Goal: Task Accomplishment & Management: Manage account settings

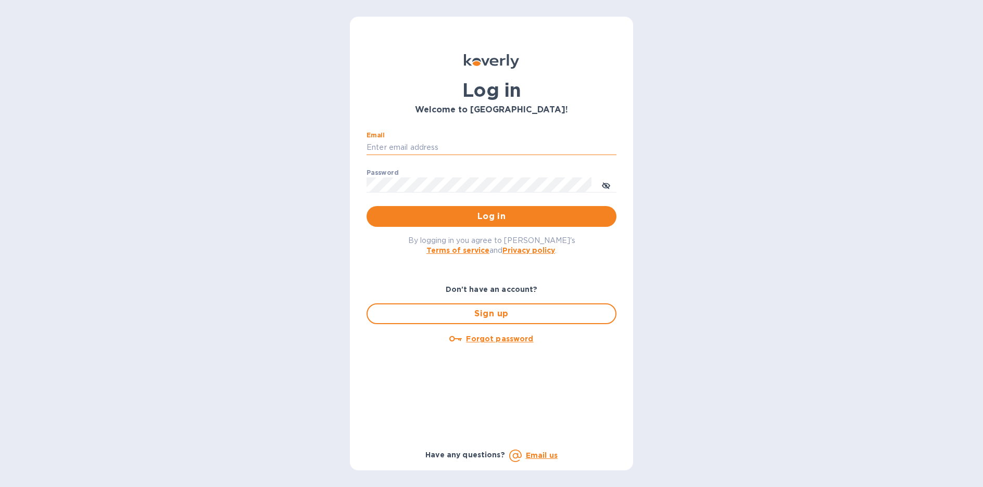
click at [392, 145] on input "Email" at bounding box center [491, 148] width 250 height 16
type input "cshort@lanternawines.com"
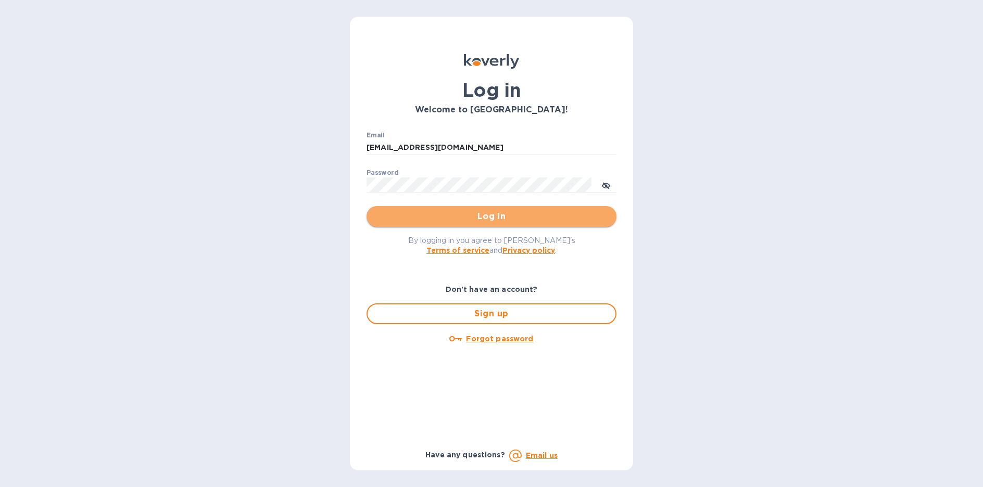
click at [497, 218] on span "Log in" at bounding box center [491, 216] width 233 height 12
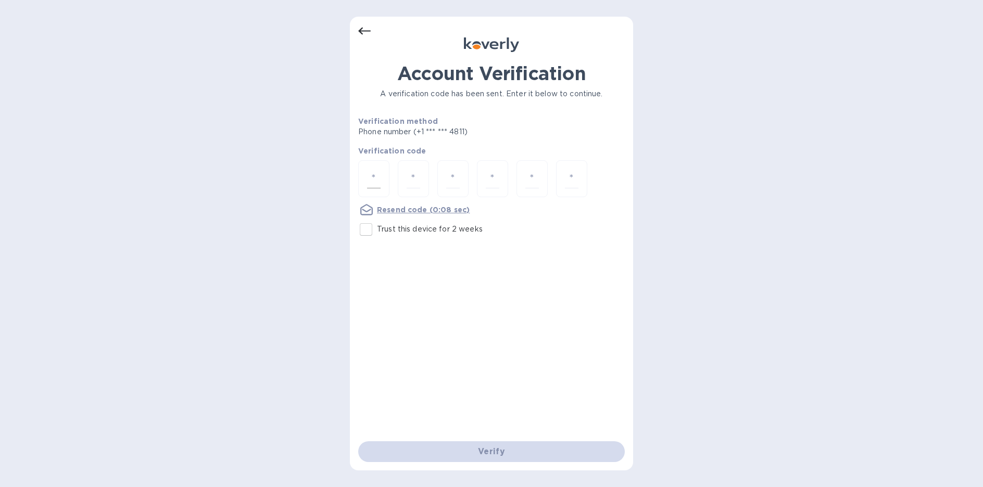
click at [377, 179] on input "number" at bounding box center [374, 178] width 14 height 19
type input "3"
type input "0"
type input "7"
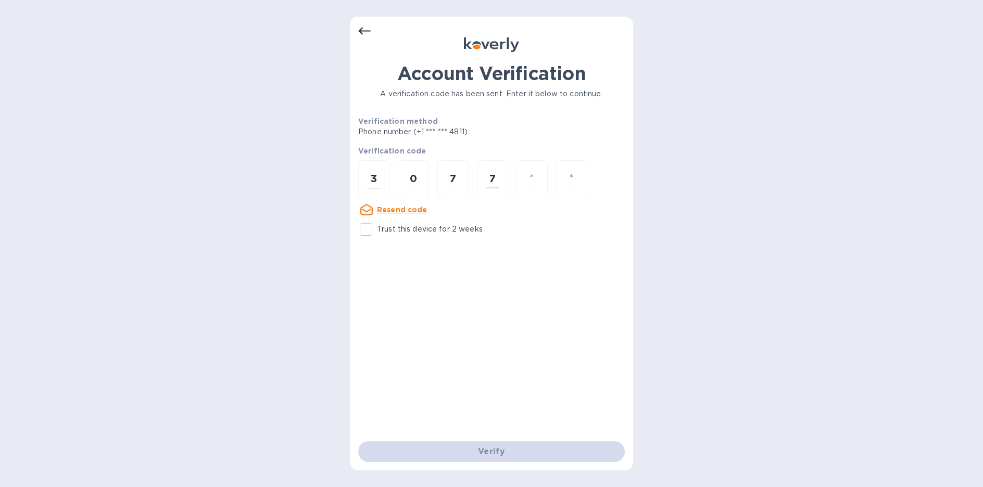
type input "4"
type input "2"
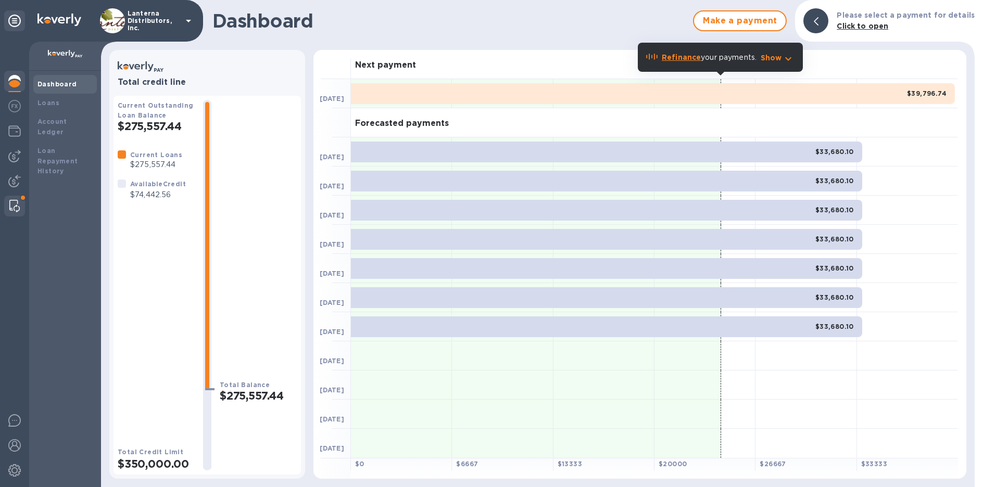
click at [12, 209] on img at bounding box center [14, 206] width 10 height 12
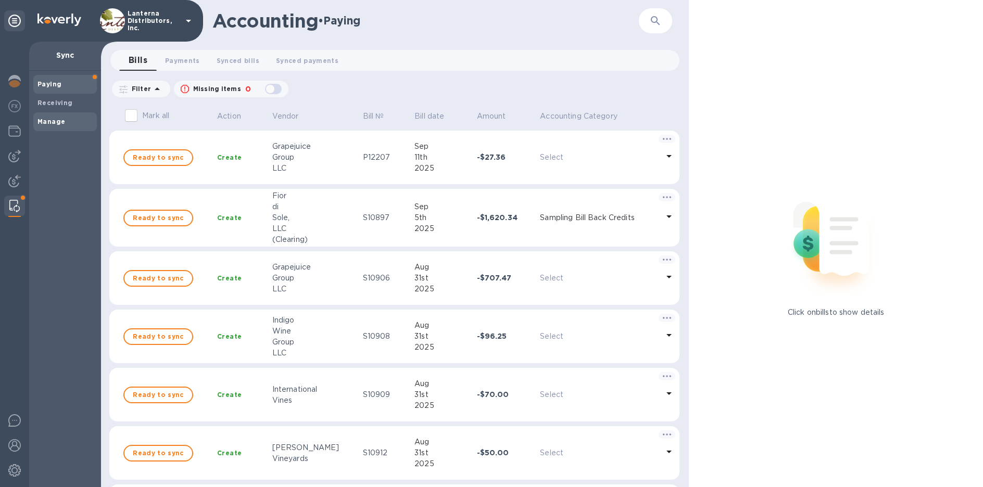
click at [59, 122] on b "Manage" at bounding box center [51, 122] width 28 height 8
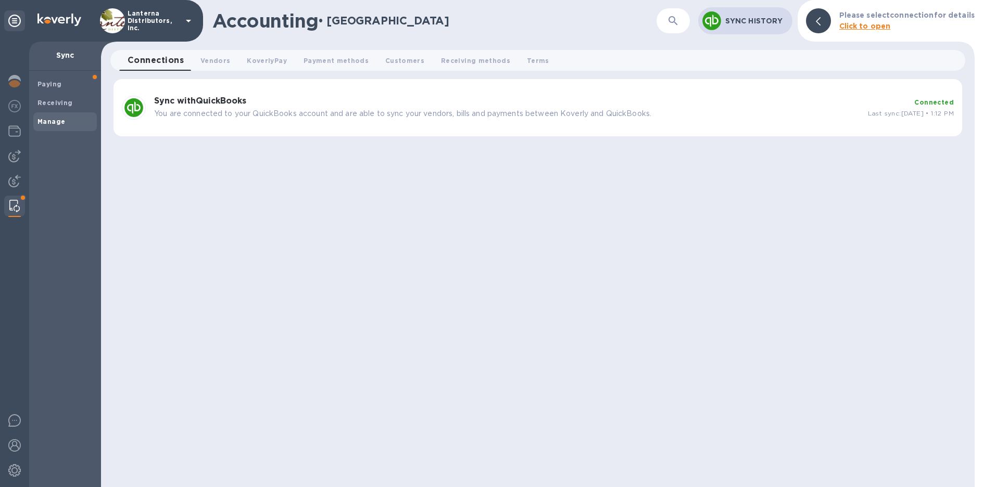
click at [518, 108] on p "You are connected to your QuickBooks account and are able to sync your vendors,…" at bounding box center [506, 113] width 705 height 11
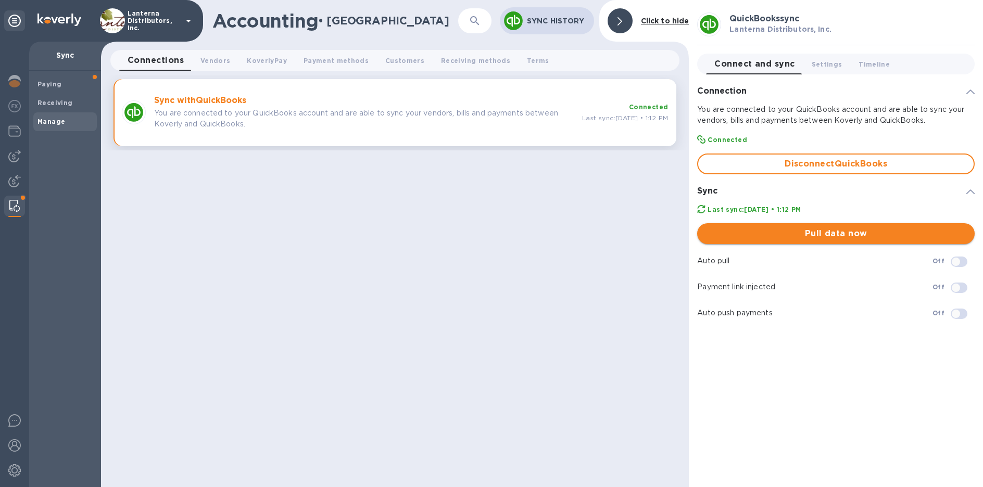
click at [829, 234] on span "Pull data now" at bounding box center [835, 233] width 261 height 12
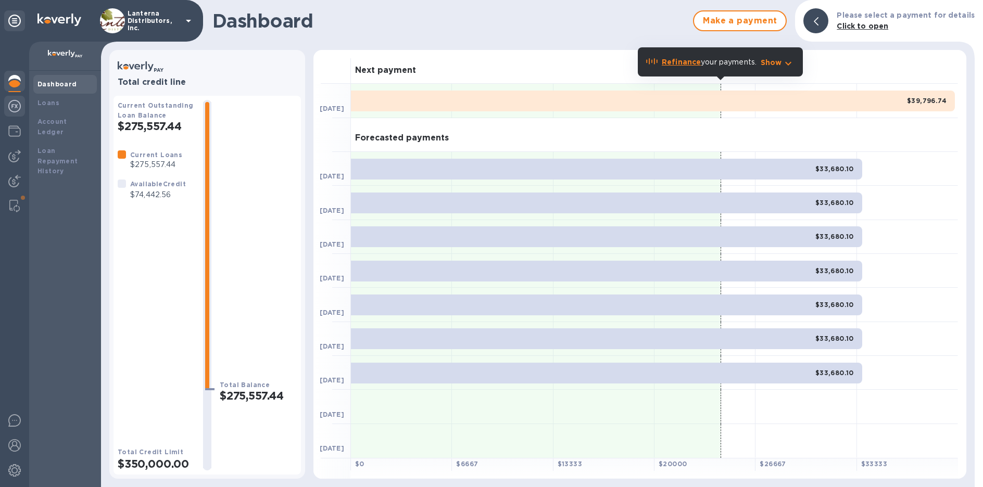
click at [16, 106] on img at bounding box center [14, 106] width 12 height 12
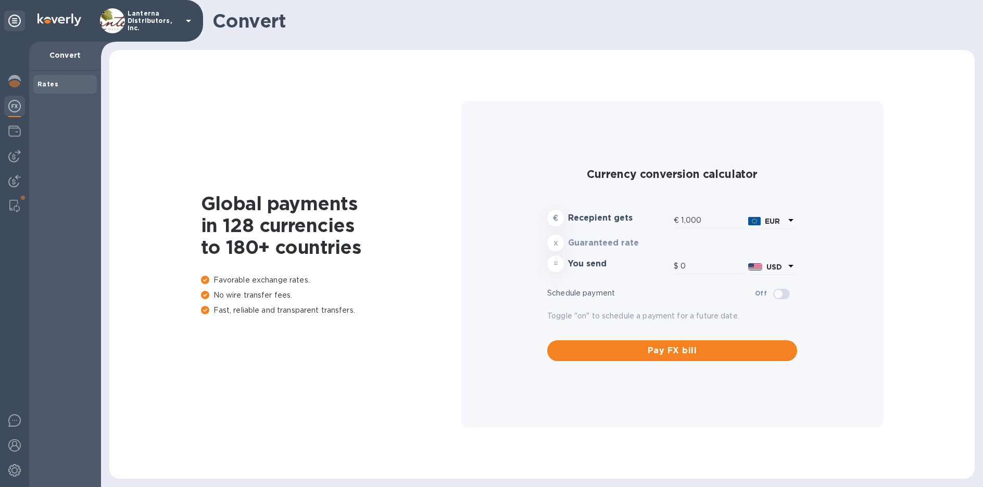
type input "1,172.1"
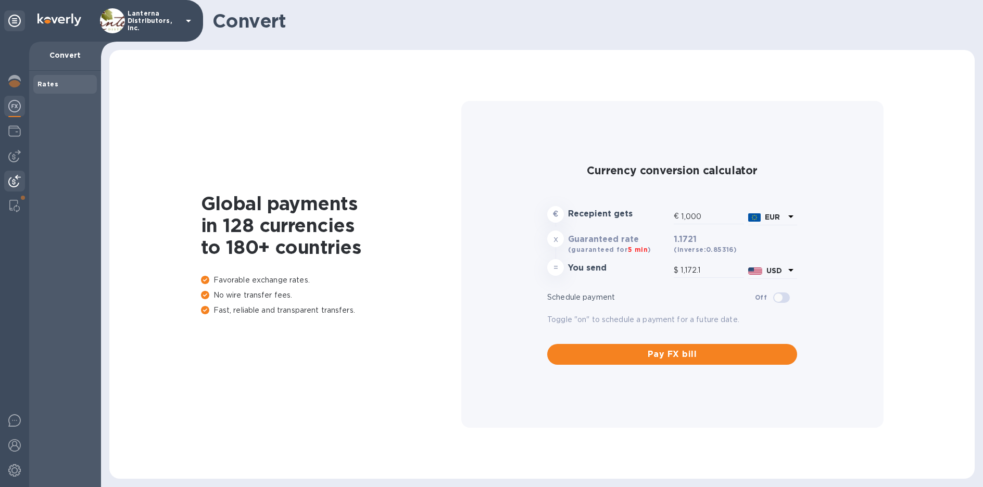
click at [14, 183] on img at bounding box center [14, 181] width 12 height 12
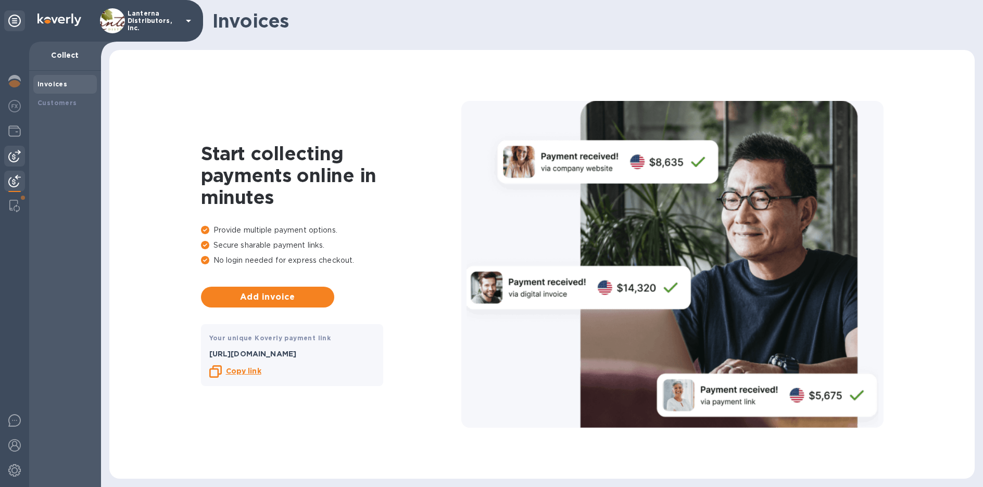
click at [12, 160] on img at bounding box center [14, 156] width 12 height 12
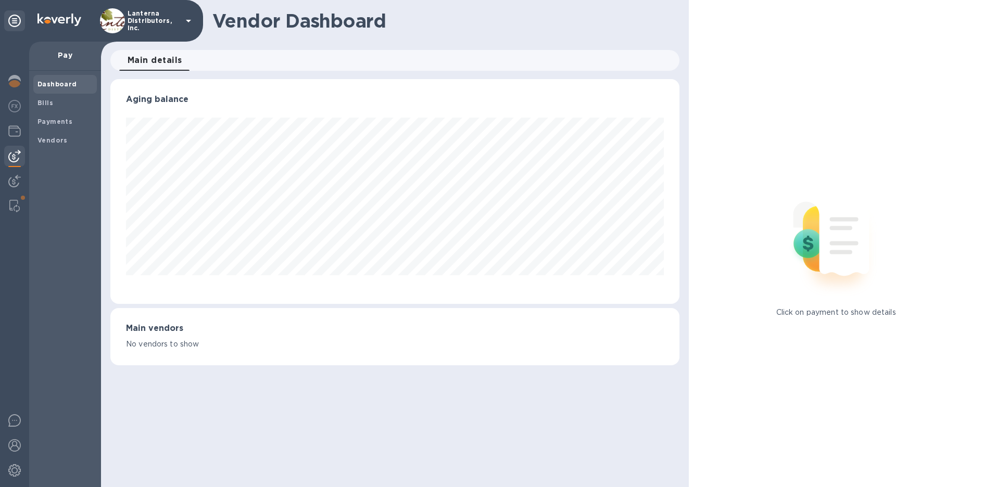
scroll to position [225, 565]
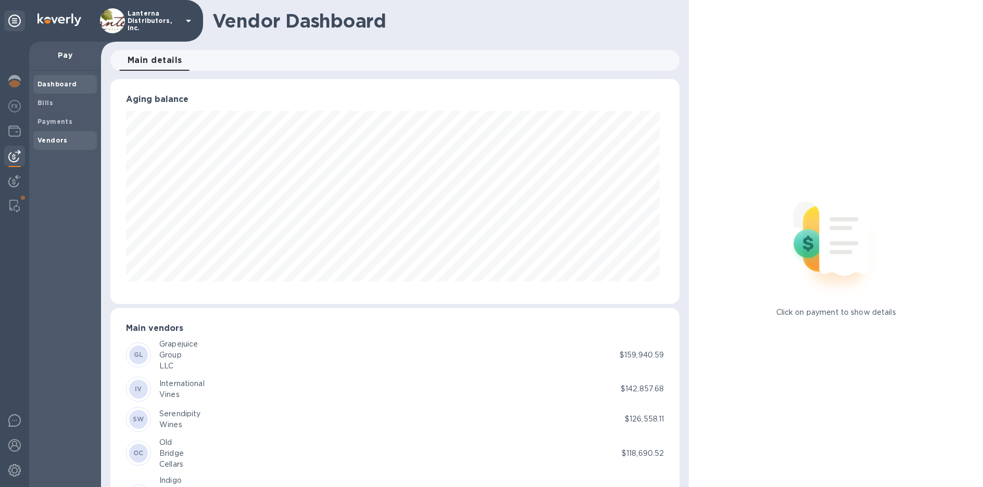
click at [55, 139] on b "Vendors" at bounding box center [52, 140] width 30 height 8
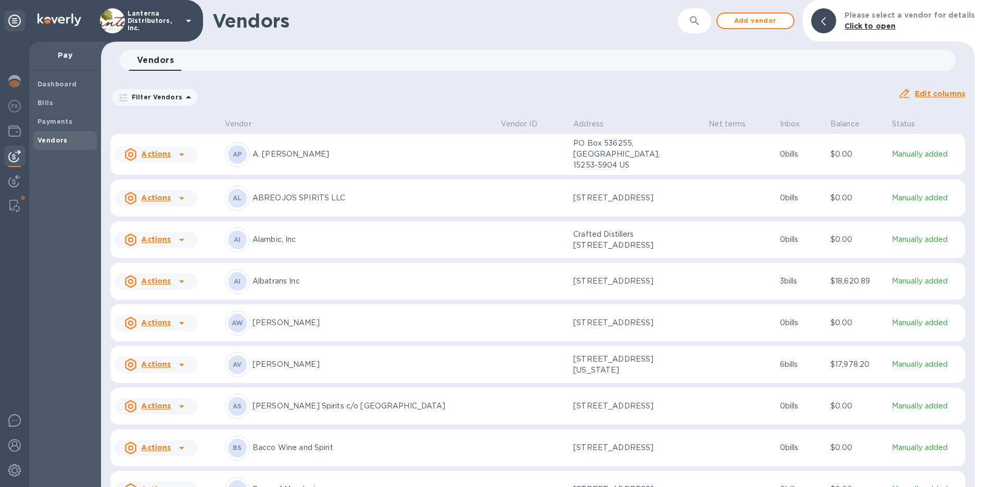
click at [689, 21] on button "button" at bounding box center [694, 20] width 25 height 25
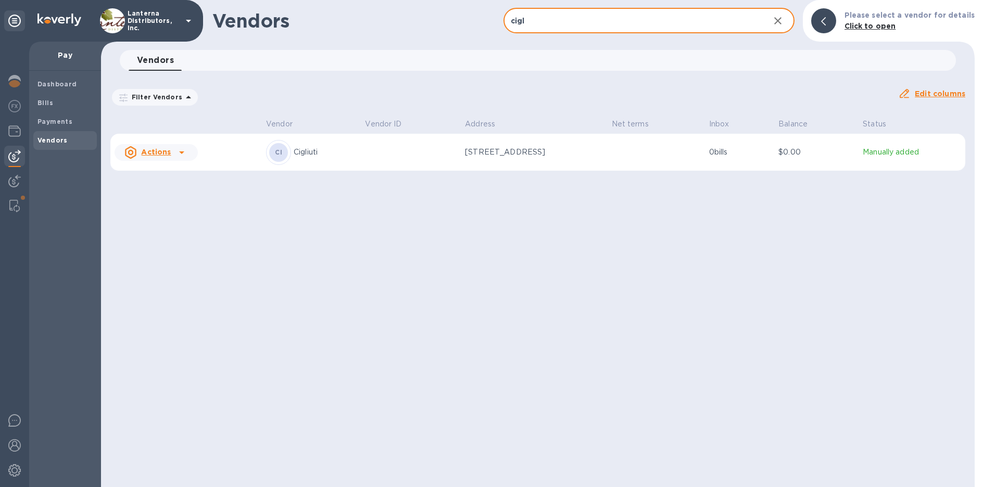
type input "cigl"
click at [307, 155] on p "Cigliuti" at bounding box center [325, 152] width 63 height 11
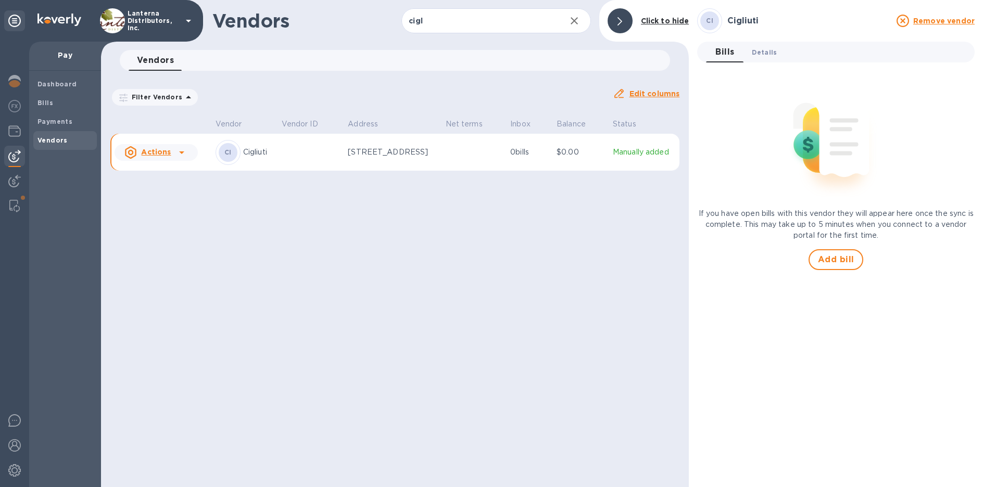
click at [760, 50] on span "Details 0" at bounding box center [764, 52] width 25 height 11
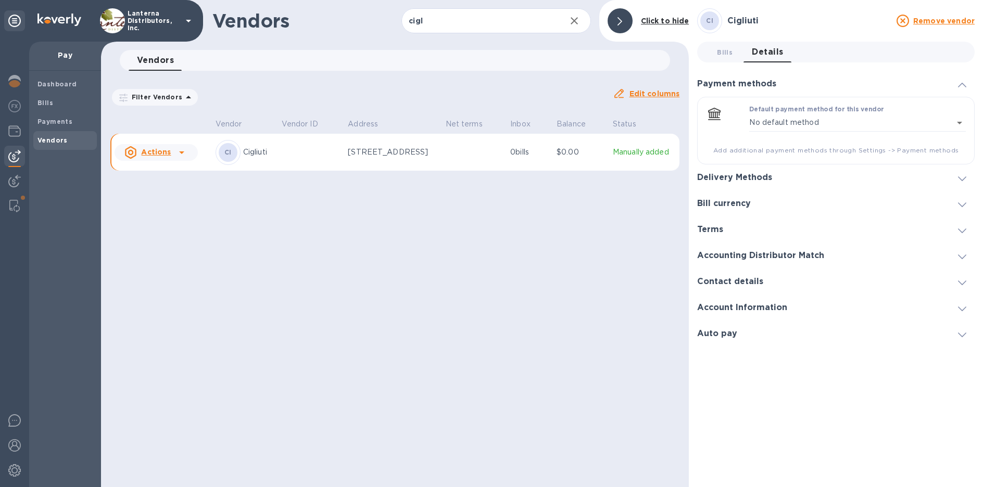
click at [761, 205] on div "Bill currency" at bounding box center [835, 203] width 277 height 26
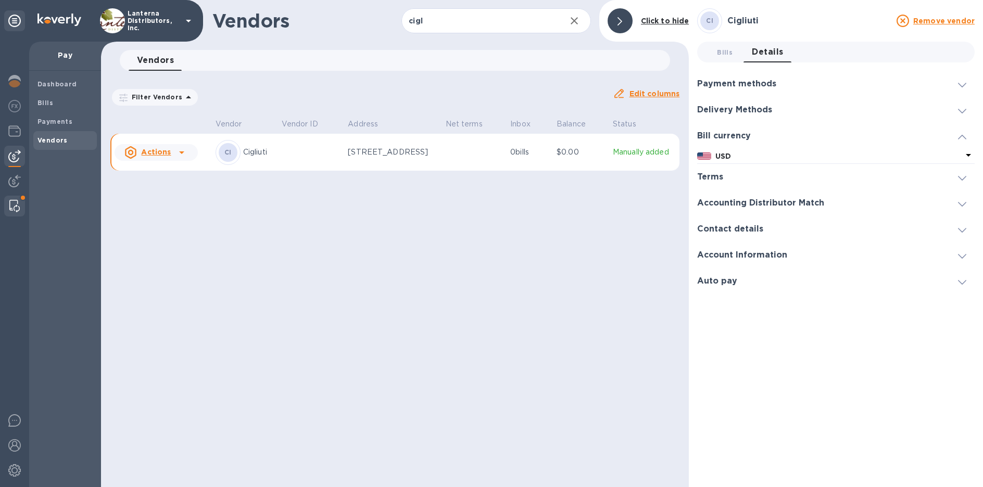
click at [15, 201] on img at bounding box center [14, 206] width 10 height 12
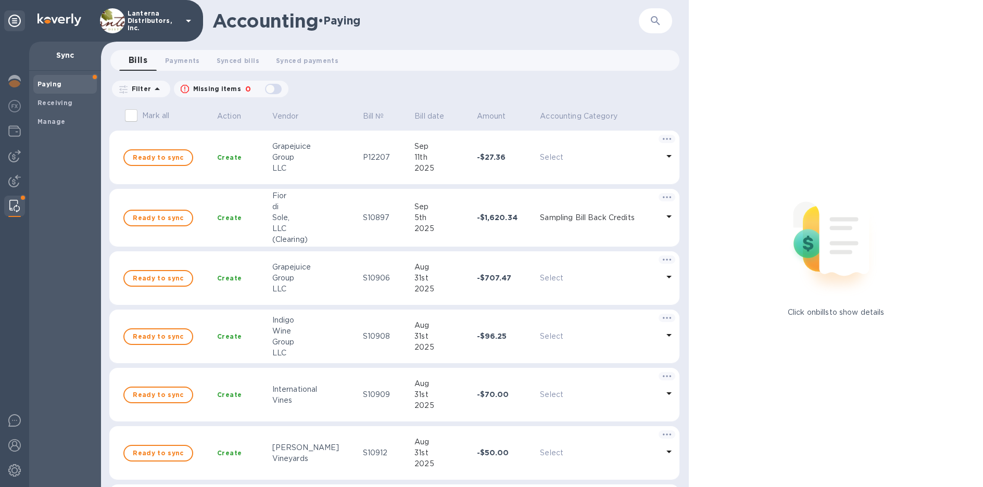
click at [650, 24] on icon "button" at bounding box center [655, 21] width 12 height 12
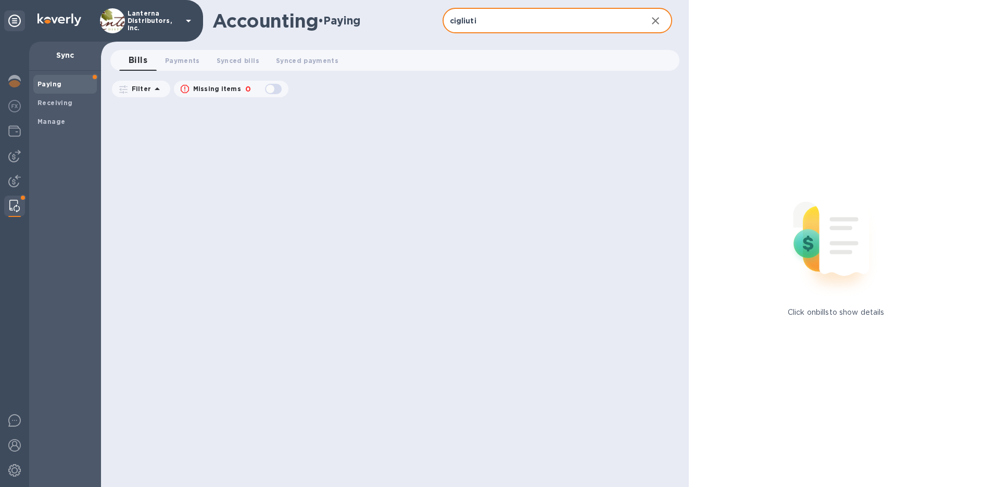
type input "cigliuti"
click at [357, 139] on div at bounding box center [396, 295] width 574 height 384
click at [67, 126] on span "Manage" at bounding box center [64, 122] width 55 height 10
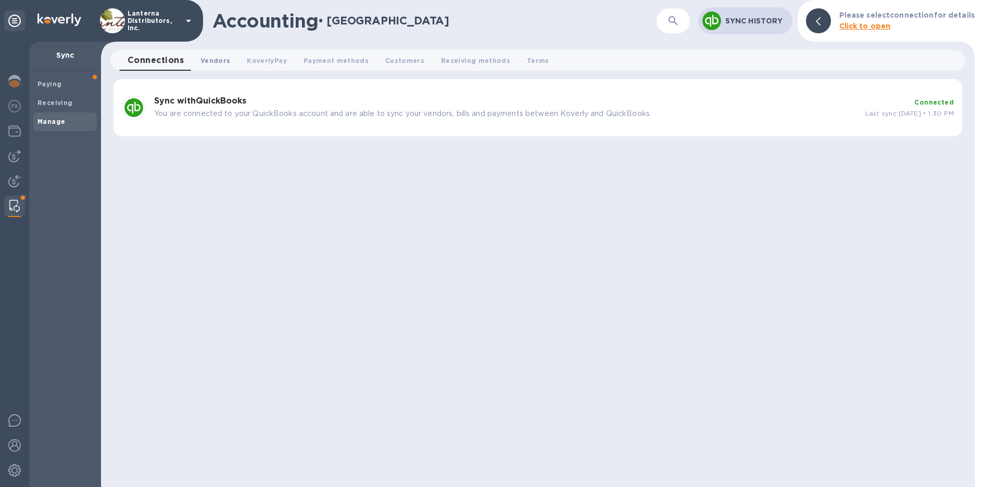
click at [211, 62] on span "Vendors 0" at bounding box center [215, 60] width 30 height 11
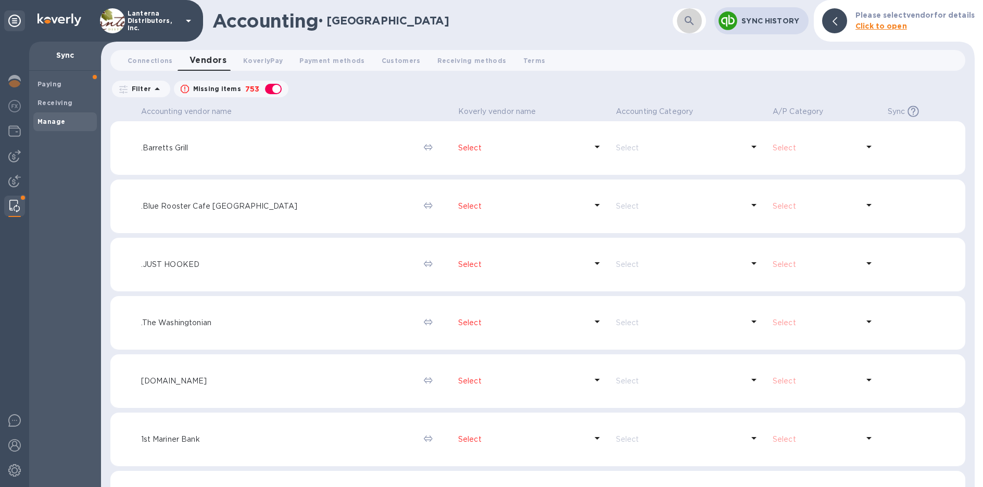
click at [690, 22] on icon "button" at bounding box center [688, 20] width 9 height 9
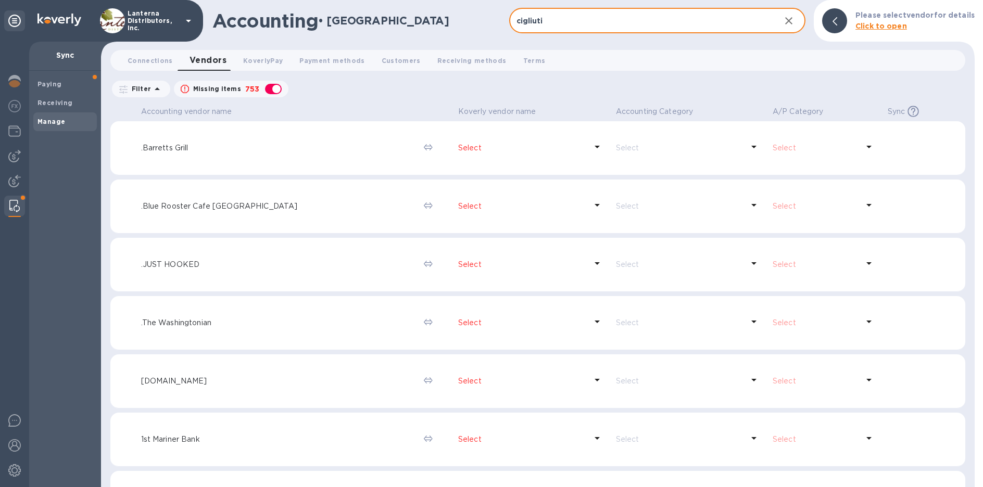
type input "cigliuti"
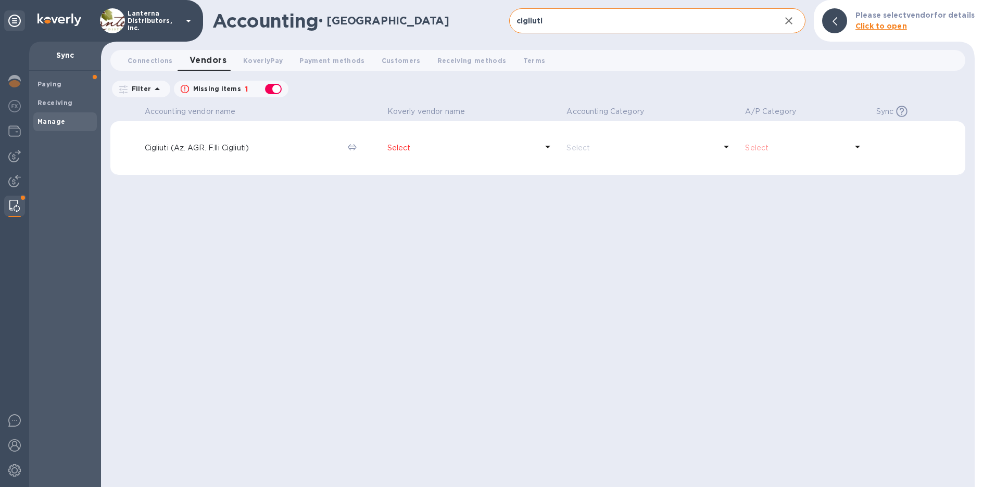
click at [408, 148] on p "Select" at bounding box center [462, 148] width 150 height 11
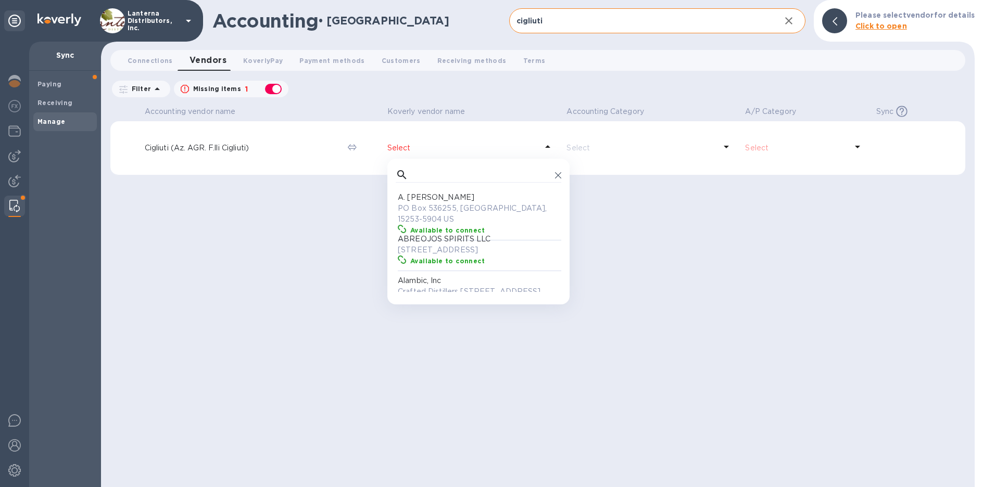
scroll to position [96, 161]
click at [433, 173] on input "text" at bounding box center [481, 175] width 138 height 16
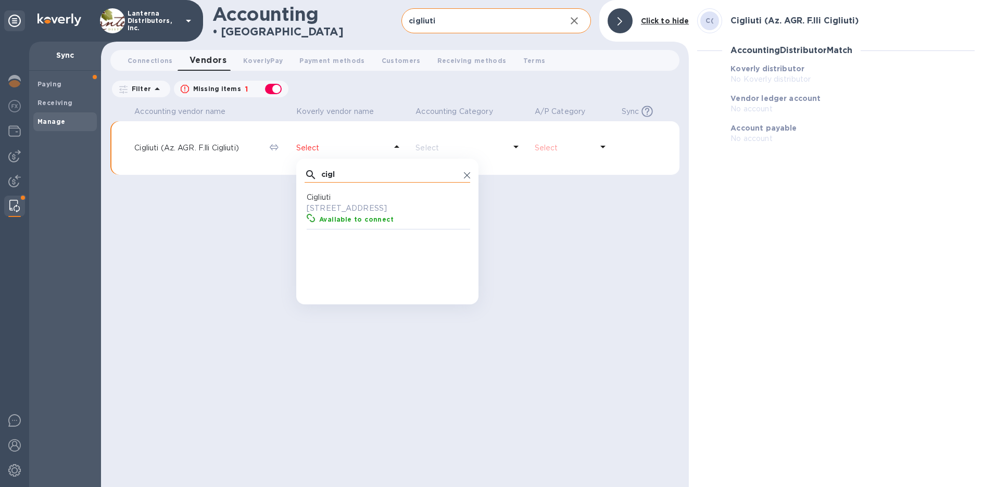
scroll to position [96, 161]
type input "cigl"
click at [469, 172] on icon at bounding box center [467, 175] width 6 height 6
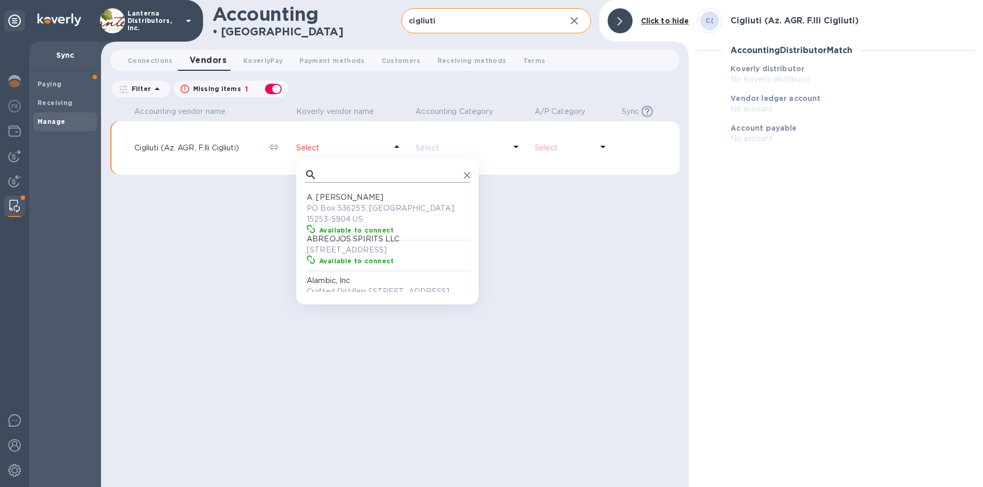
click at [469, 174] on icon at bounding box center [467, 175] width 6 height 6
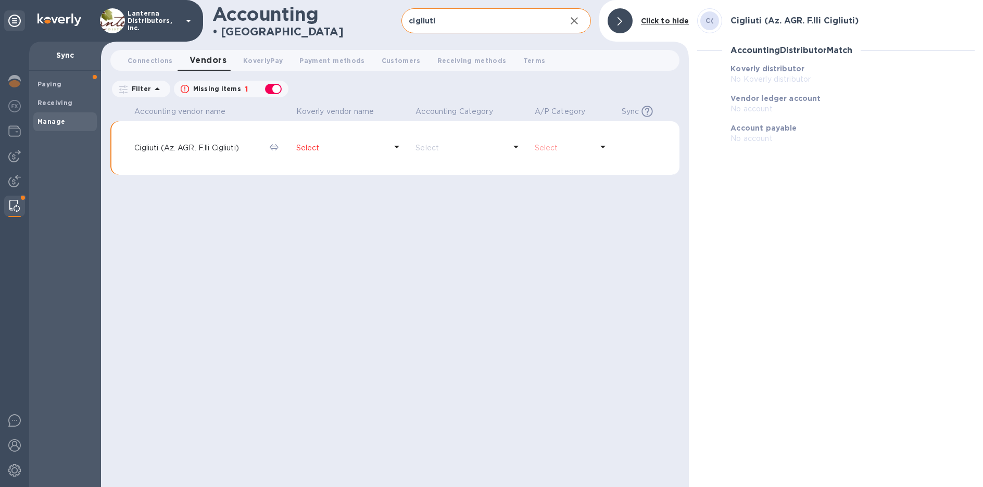
click at [557, 207] on div "Accounting vendor name Koverly vendor name Accounting Category A/P Category Syn…" at bounding box center [394, 295] width 569 height 384
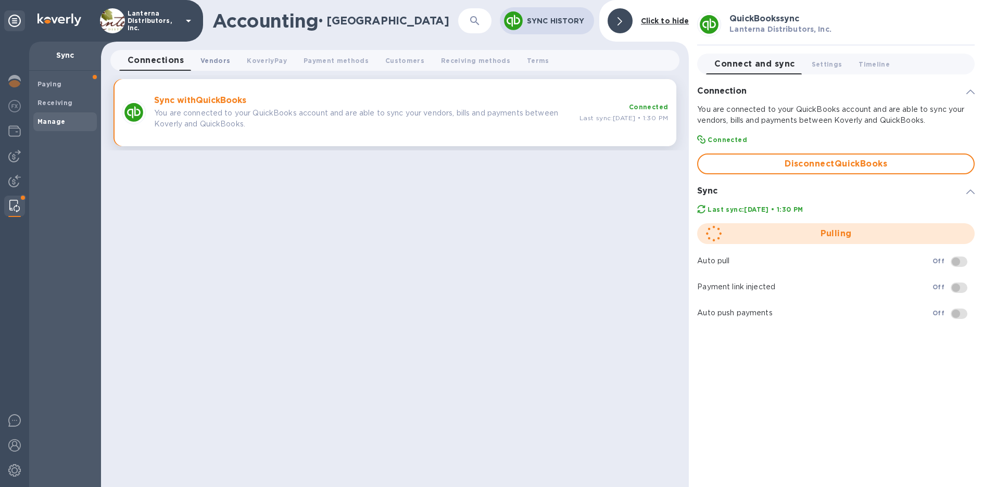
click at [211, 59] on span "Vendors 0" at bounding box center [215, 60] width 30 height 11
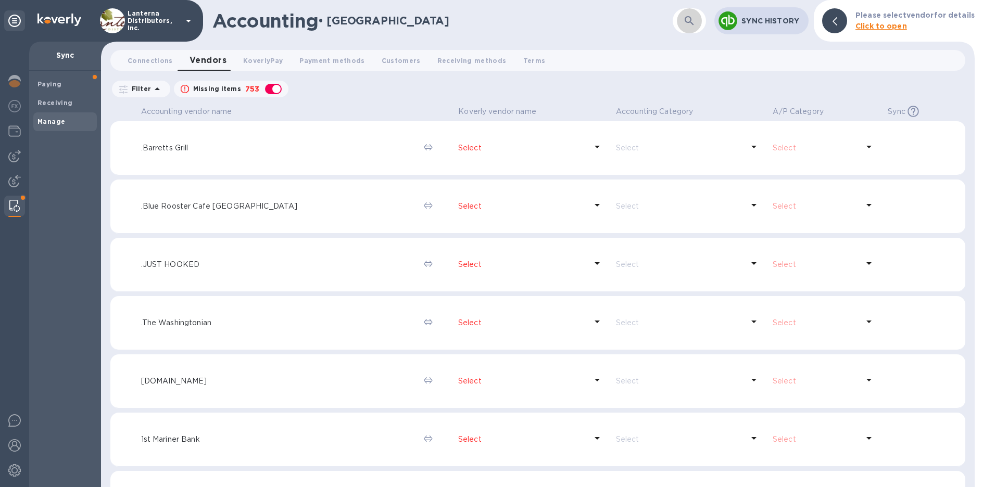
click at [693, 27] on icon "button" at bounding box center [689, 21] width 12 height 12
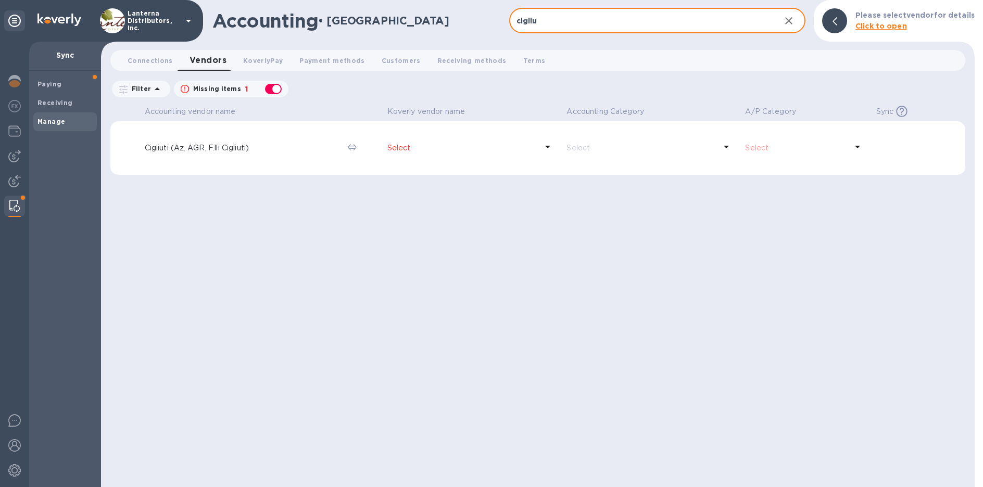
type input "cigliu"
click at [417, 146] on p "Select" at bounding box center [462, 148] width 150 height 11
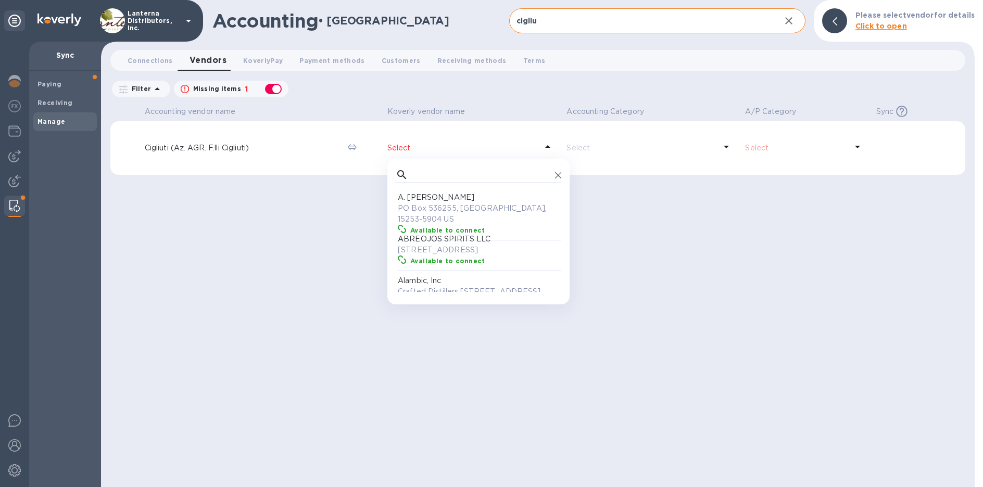
scroll to position [96, 161]
click at [428, 173] on input "text" at bounding box center [481, 175] width 138 height 16
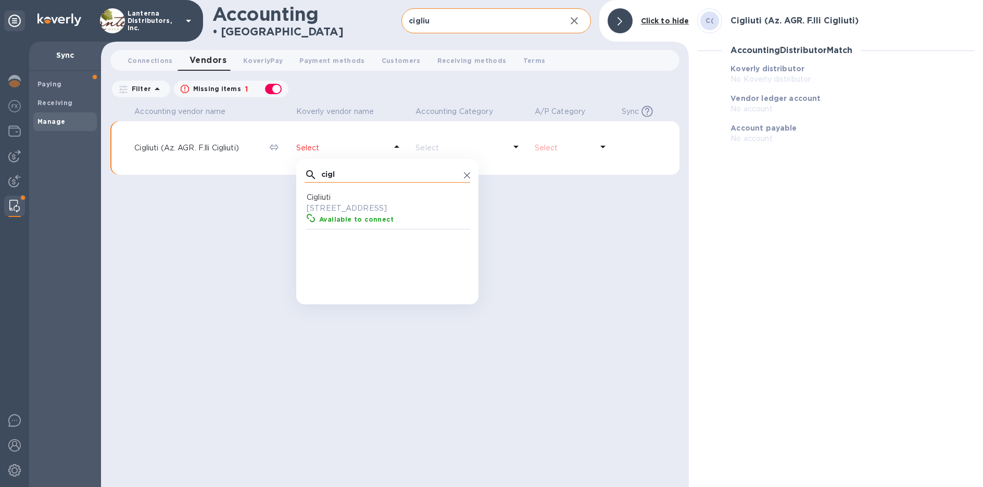
type input "cigli"
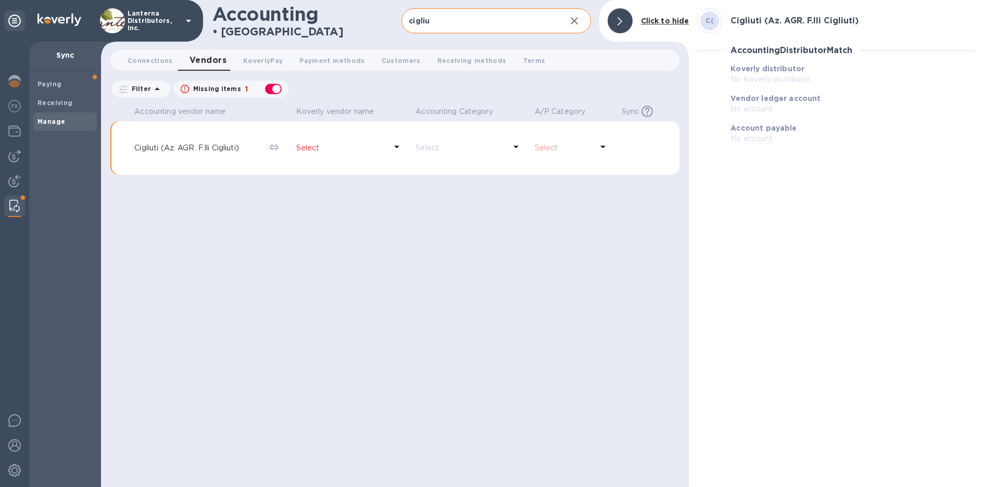
click at [558, 253] on div "Accounting vendor name Koverly vendor name Accounting Category A/P Category Syn…" at bounding box center [394, 295] width 569 height 384
